Goal: Task Accomplishment & Management: Manage account settings

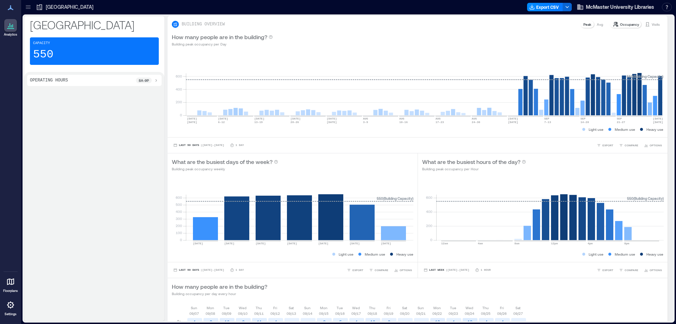
click at [7, 310] on div at bounding box center [10, 304] width 13 height 13
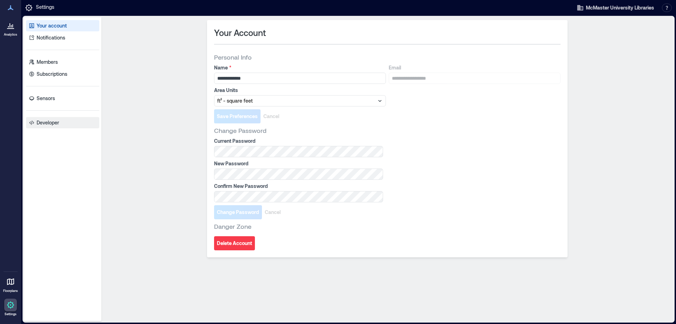
click at [46, 120] on p "Developer" at bounding box center [48, 122] width 23 height 7
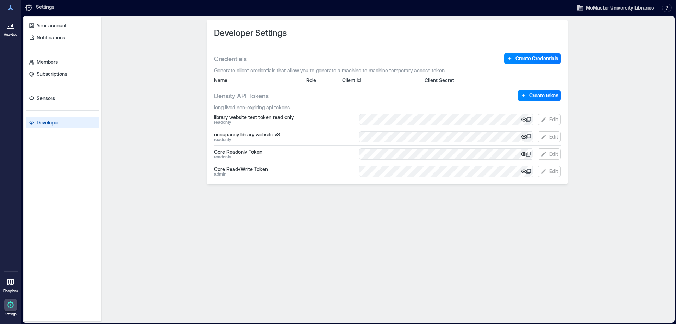
click at [524, 136] on icon "button" at bounding box center [524, 137] width 2 height 2
click at [230, 199] on div "Developer Settings Credentials Create Credentials Generate client credentials t…" at bounding box center [387, 169] width 566 height 298
